Goal: Information Seeking & Learning: Learn about a topic

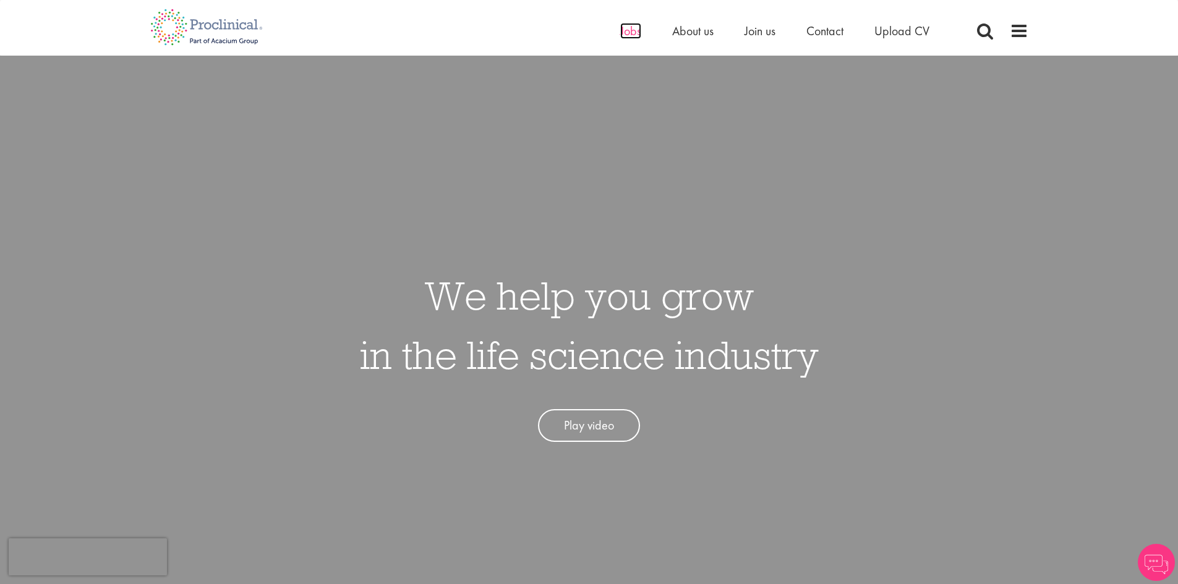
click at [625, 34] on span "Jobs" at bounding box center [630, 31] width 21 height 16
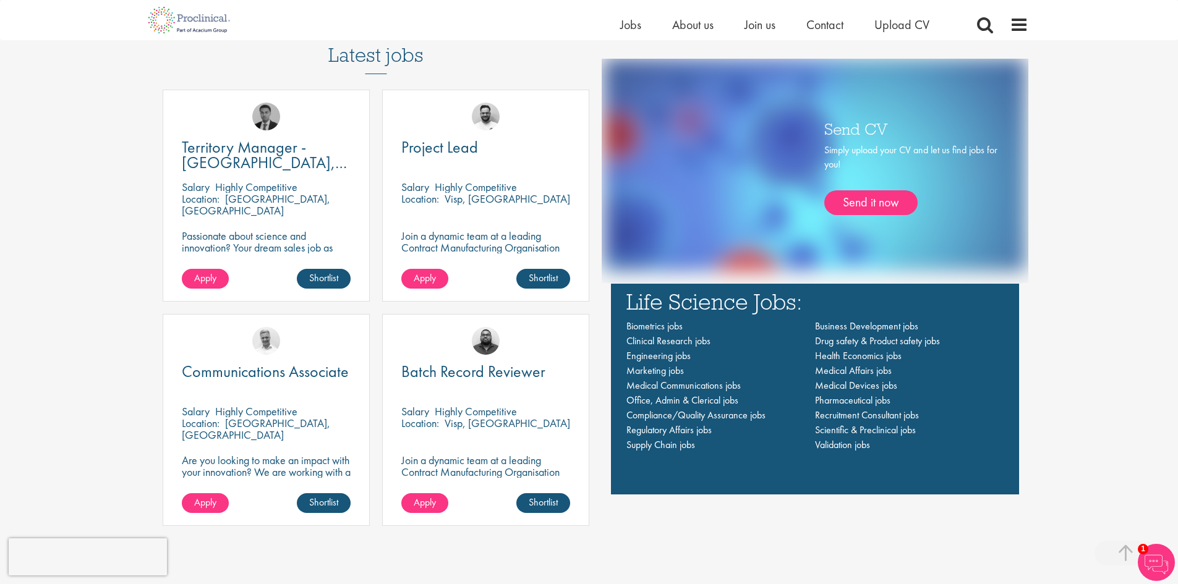
scroll to position [866, 0]
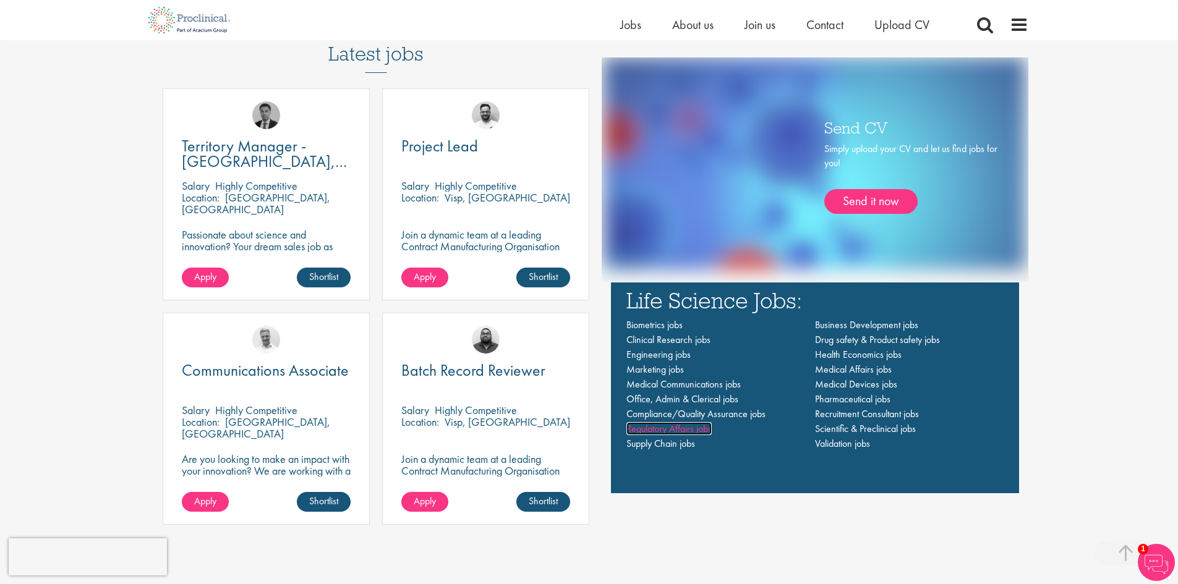
click at [659, 429] on span "Regulatory Affairs jobs" at bounding box center [668, 428] width 85 height 13
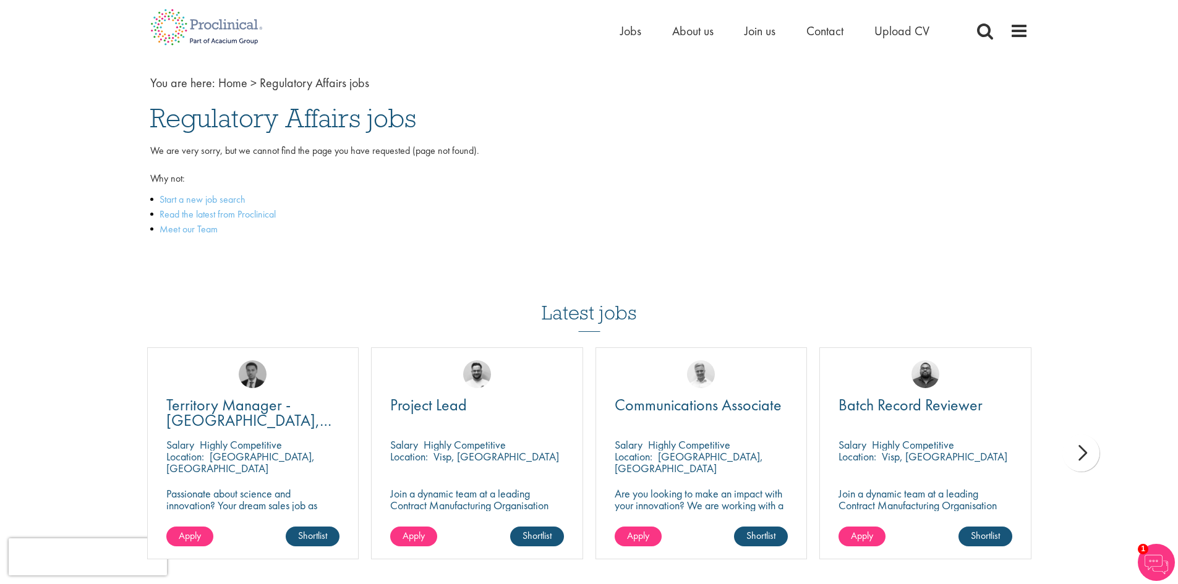
scroll to position [62, 0]
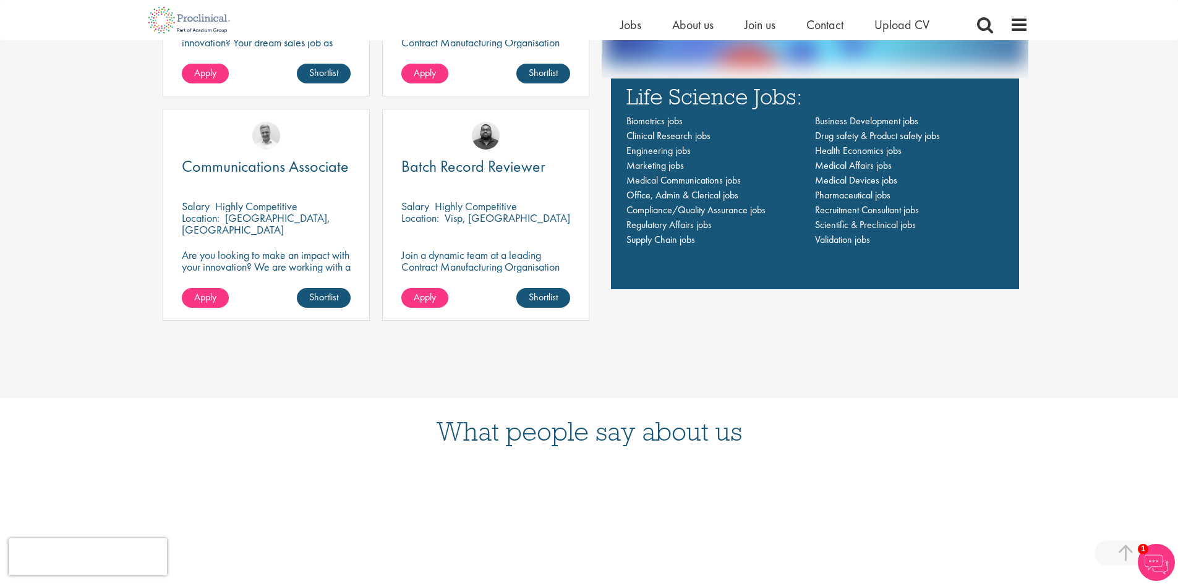
scroll to position [761, 0]
